Goal: Find specific page/section: Find specific page/section

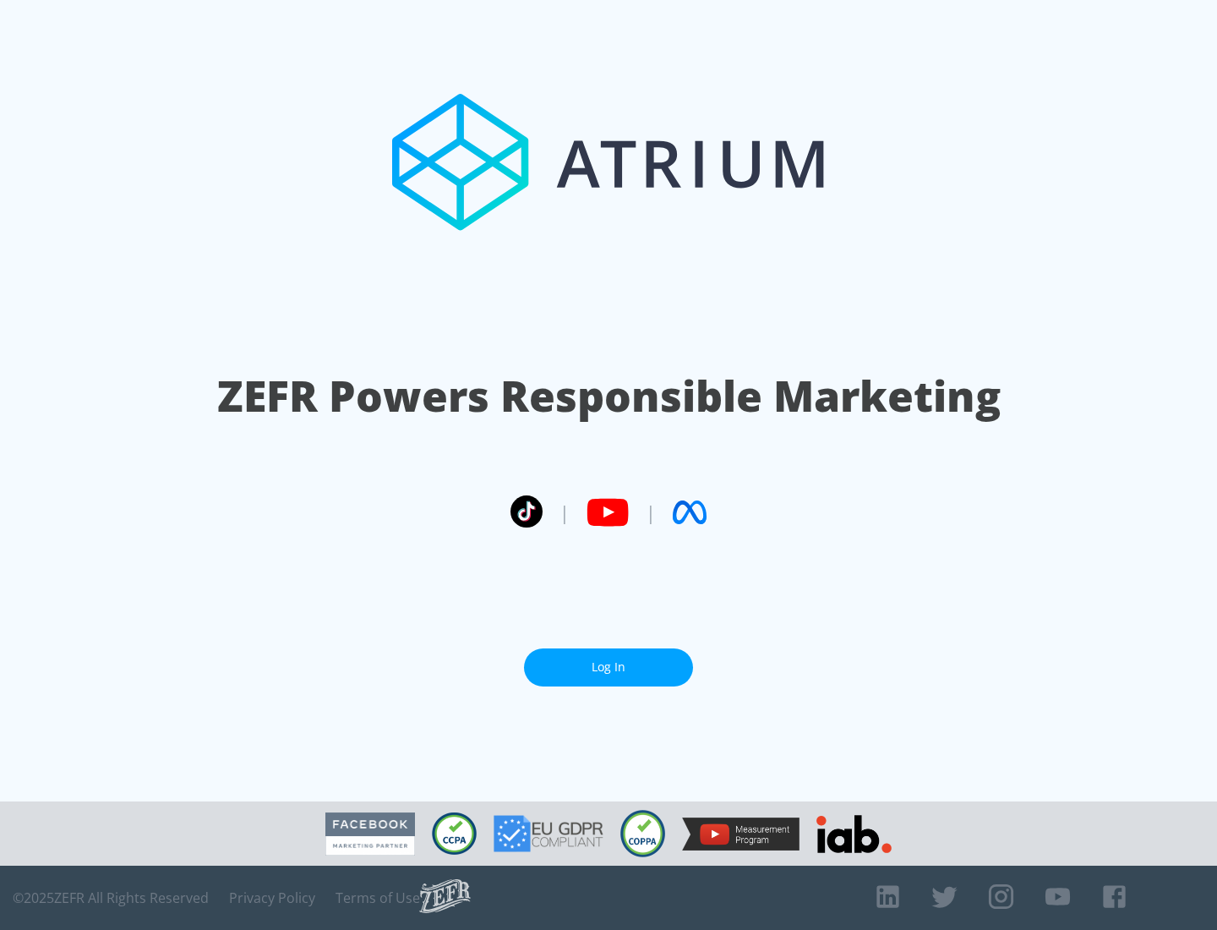
click at [609, 667] on link "Log In" at bounding box center [608, 667] width 169 height 38
